Goal: Find specific page/section: Find specific page/section

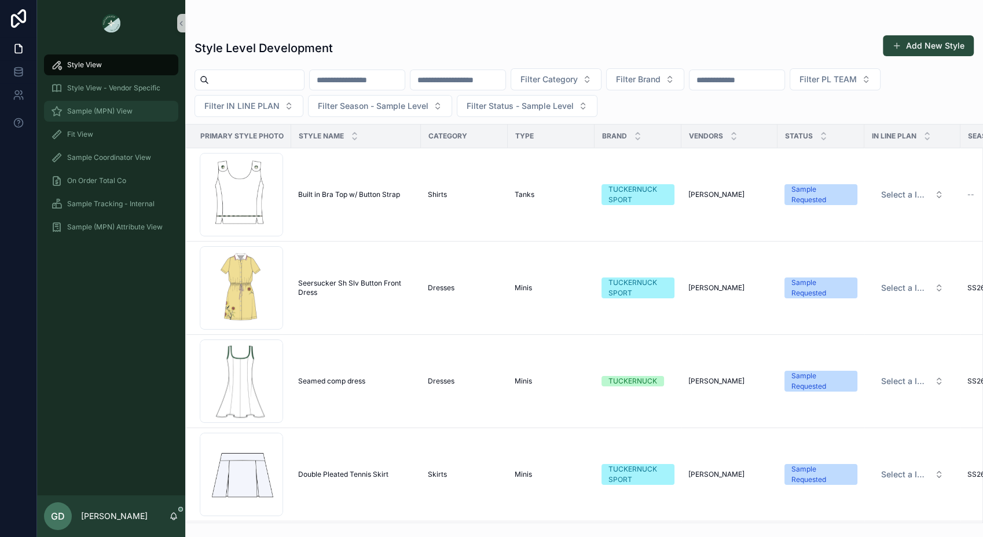
drag, startPoint x: 101, startPoint y: 111, endPoint x: 114, endPoint y: 108, distance: 12.6
click at [101, 111] on span "Sample (MPN) View" at bounding box center [99, 111] width 65 height 9
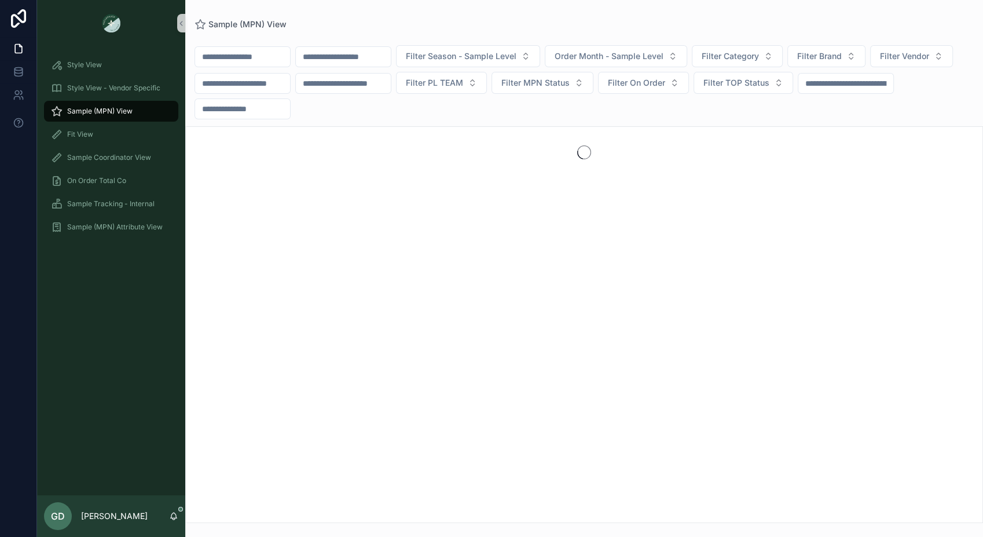
click at [360, 61] on input "scrollable content" at bounding box center [343, 57] width 95 height 16
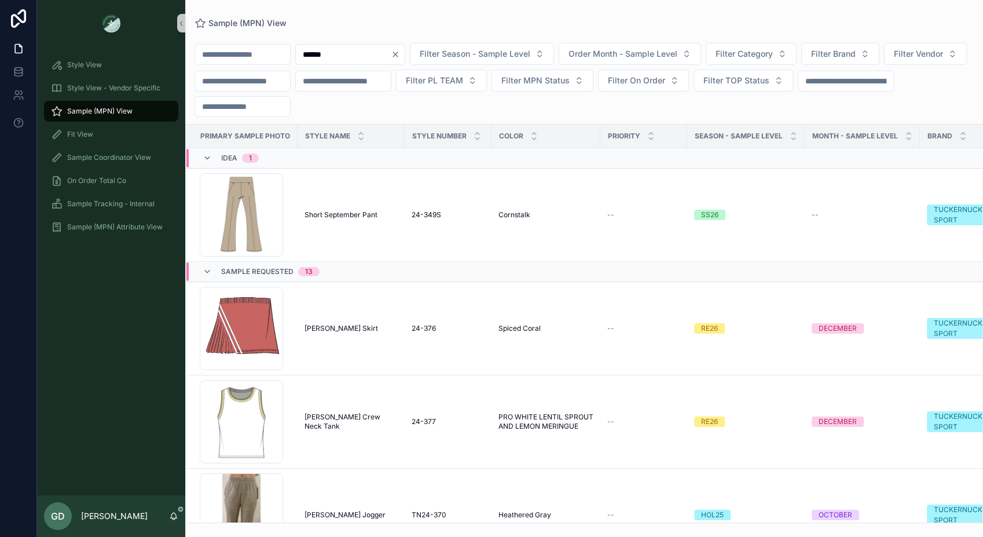
type input "******"
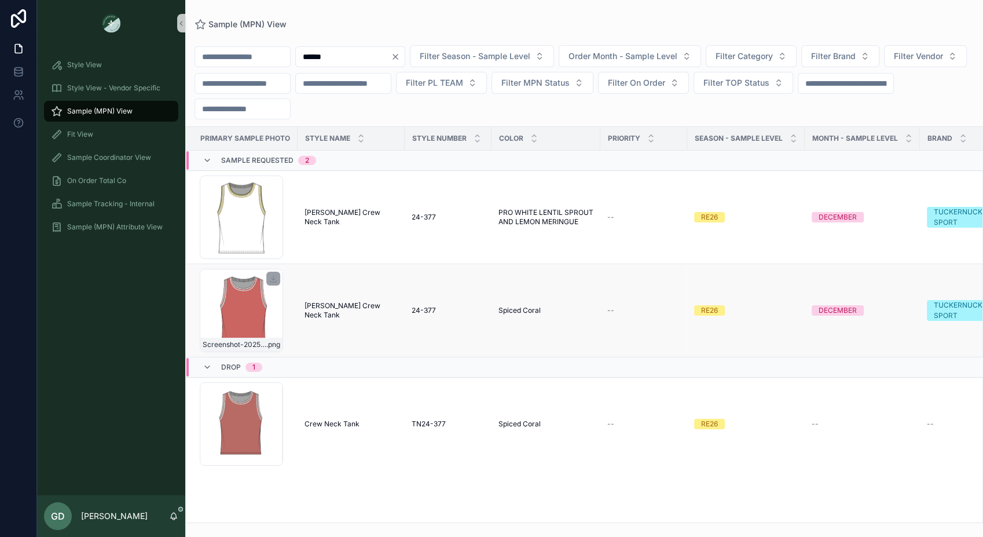
click at [250, 290] on div "Screenshot-2025-08-06-at-1.41.12-PM .png" at bounding box center [241, 310] width 83 height 83
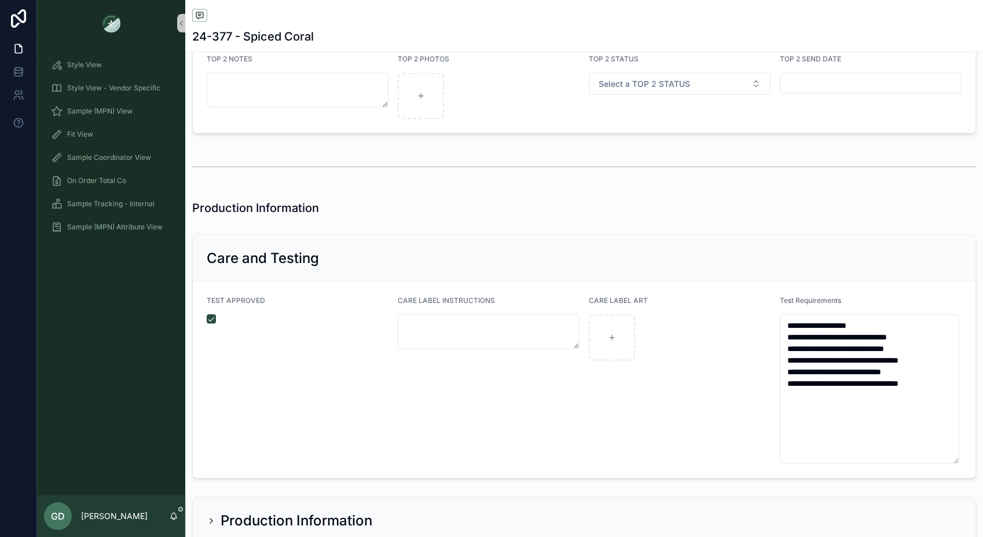
scroll to position [2576, 0]
